Goal: Transaction & Acquisition: Purchase product/service

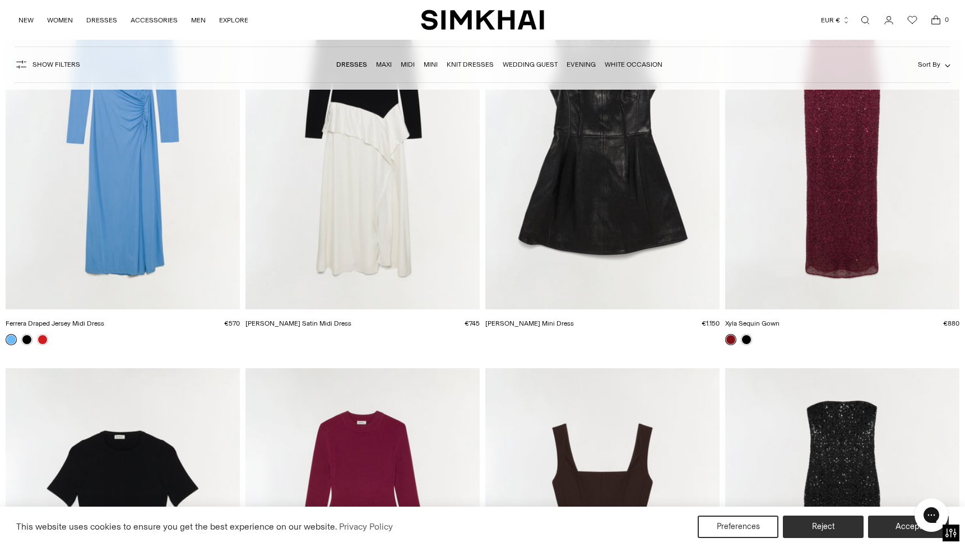
scroll to position [69, 0]
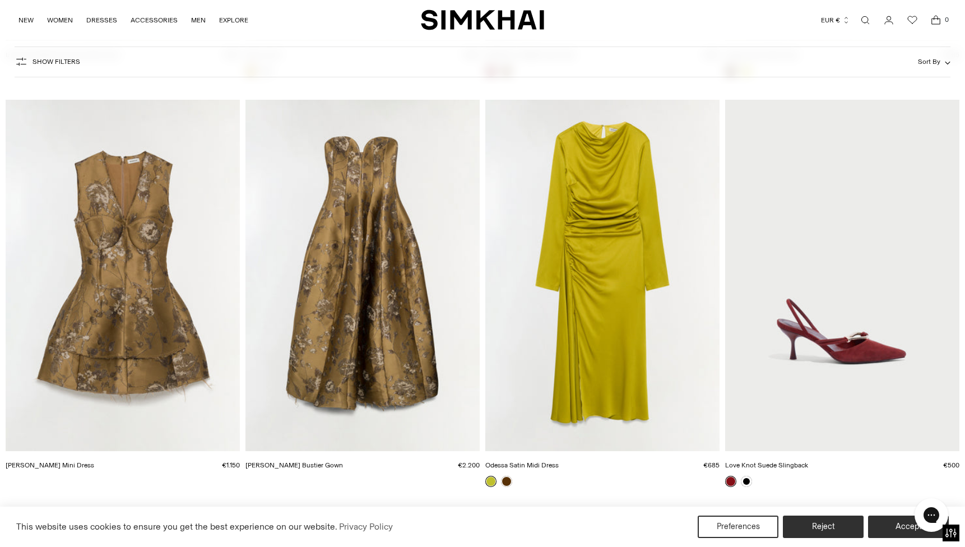
scroll to position [3339, 0]
click at [0, 0] on img "Odessa Satin Midi Dress" at bounding box center [0, 0] width 0 height 0
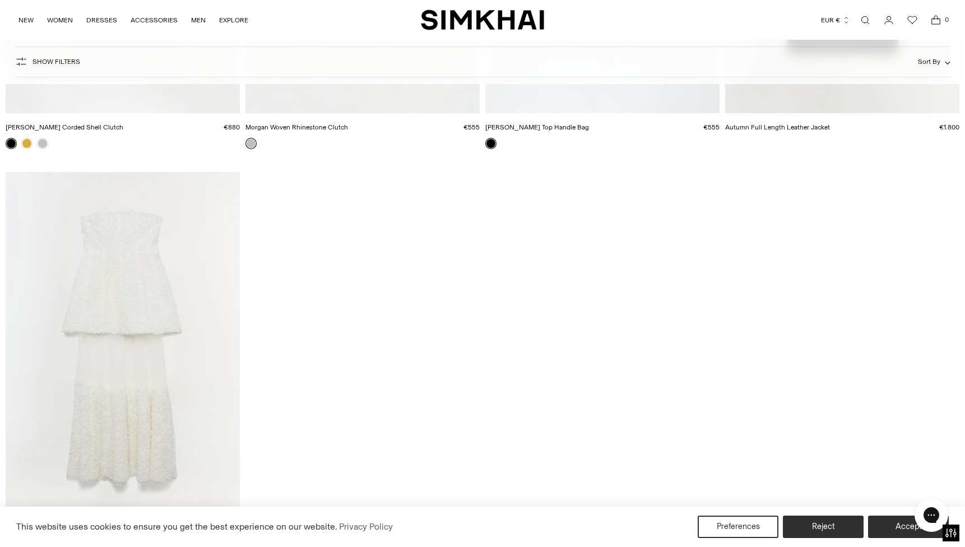
scroll to position [13646, 0]
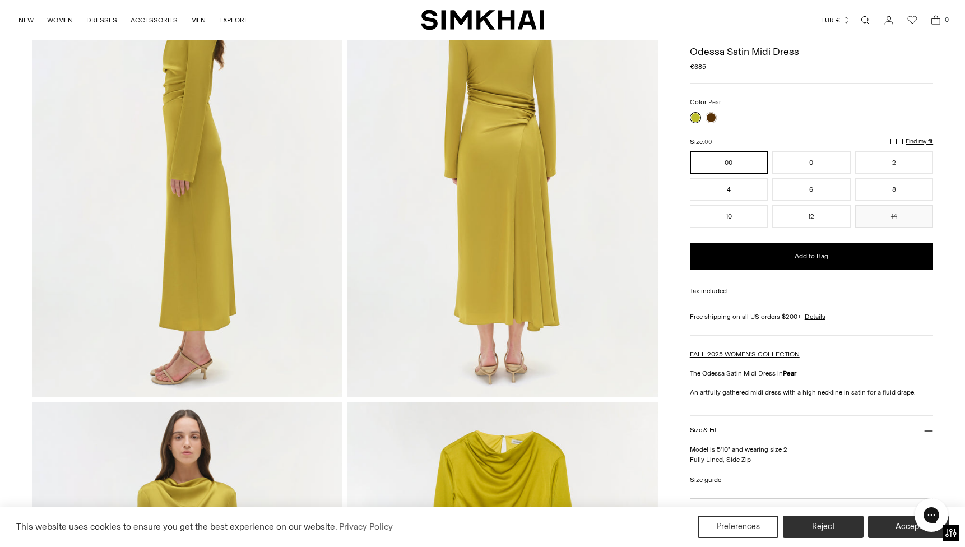
scroll to position [458, 0]
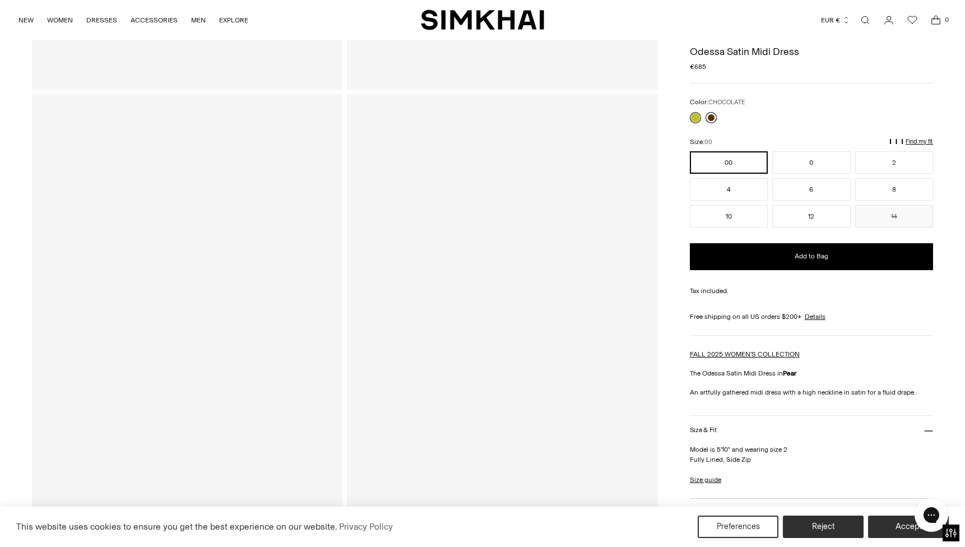
click at [714, 115] on link at bounding box center [710, 117] width 11 height 11
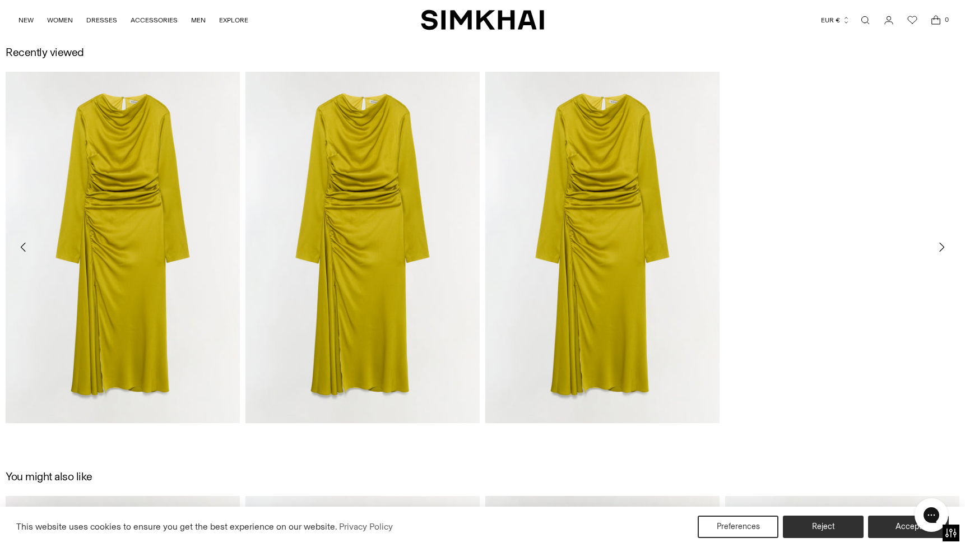
scroll to position [1953, 0]
